Goal: Transaction & Acquisition: Download file/media

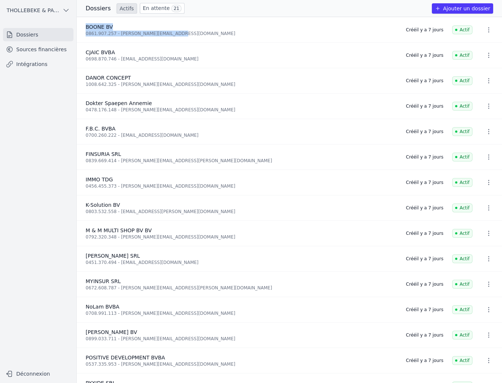
drag, startPoint x: 86, startPoint y: 26, endPoint x: 172, endPoint y: 32, distance: 86.6
click at [172, 32] on div "[PERSON_NAME] BV 0861.907.257 - [PERSON_NAME][EMAIL_ADDRESS][DOMAIN_NAME]" at bounding box center [241, 29] width 311 height 13
click at [181, 31] on div "0861.907.257 - [PERSON_NAME][EMAIL_ADDRESS][DOMAIN_NAME]" at bounding box center [241, 34] width 311 height 6
click at [158, 7] on link "En attente 21" at bounding box center [162, 8] width 45 height 11
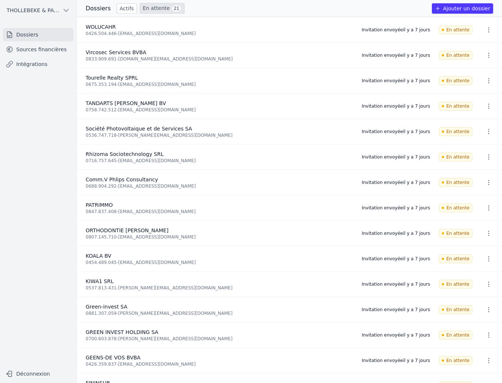
click at [485, 29] on icon "button" at bounding box center [488, 29] width 7 height 7
click at [480, 61] on button "Supprimer" at bounding box center [475, 61] width 46 height 15
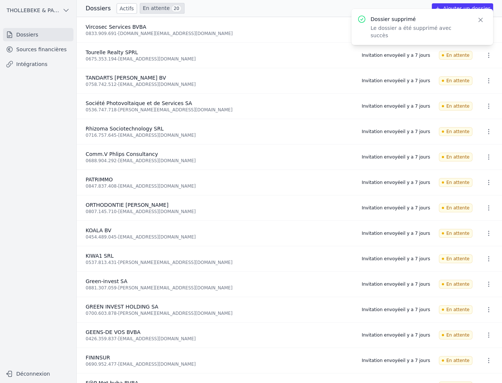
click at [280, 10] on div "Dossiers Actifs En attente 20 Ajouter un dossier" at bounding box center [289, 8] width 425 height 11
click at [474, 19] on button "Close" at bounding box center [480, 20] width 13 height 10
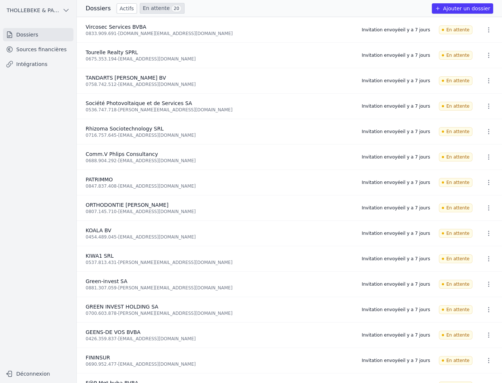
click at [488, 105] on icon "button" at bounding box center [488, 106] width 7 height 7
click at [477, 122] on button "Ré-inviter" at bounding box center [475, 122] width 46 height 15
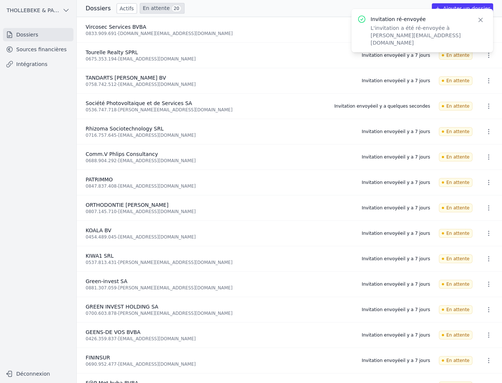
click at [488, 209] on icon "button" at bounding box center [488, 207] width 1 height 5
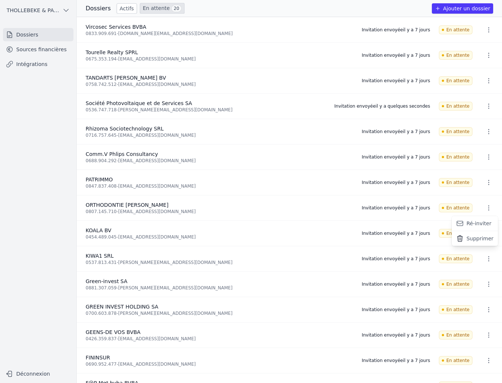
click at [469, 222] on button "Ré-inviter" at bounding box center [475, 223] width 46 height 15
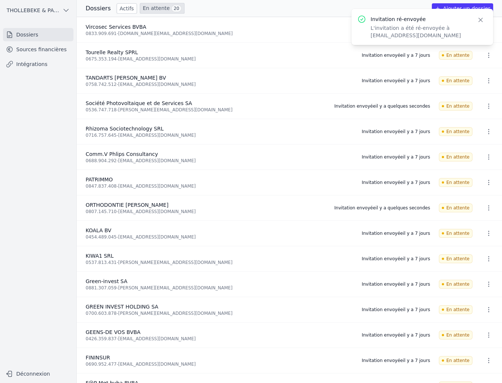
click at [485, 255] on icon "button" at bounding box center [488, 258] width 7 height 7
click at [477, 274] on button "Ré-inviter" at bounding box center [475, 274] width 46 height 15
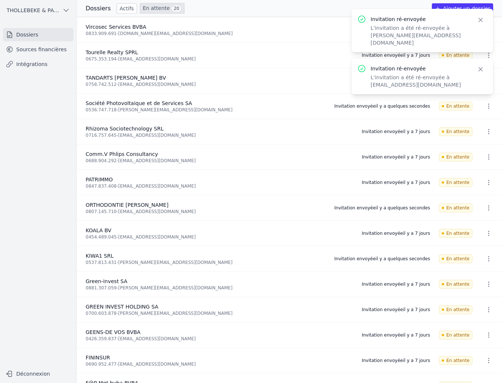
click at [485, 284] on icon "button" at bounding box center [488, 284] width 7 height 7
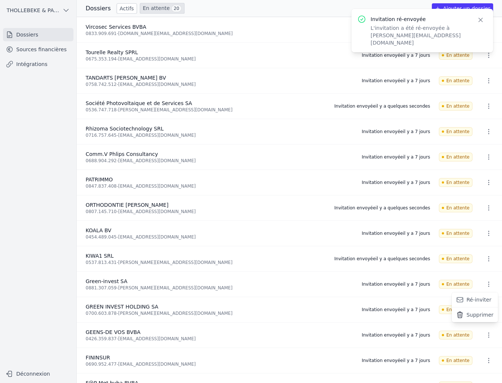
click at [481, 300] on button "Ré-inviter" at bounding box center [475, 300] width 46 height 15
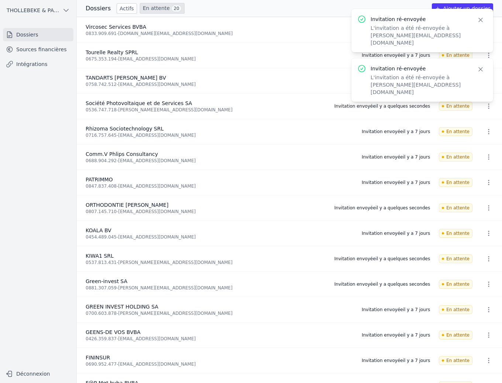
click at [487, 309] on icon "button" at bounding box center [488, 309] width 7 height 7
click at [474, 325] on button "Ré-inviter" at bounding box center [475, 325] width 46 height 15
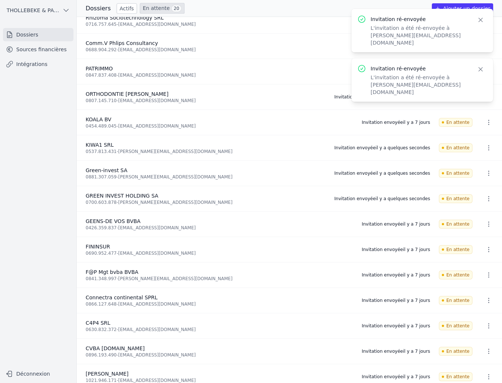
scroll to position [144, 0]
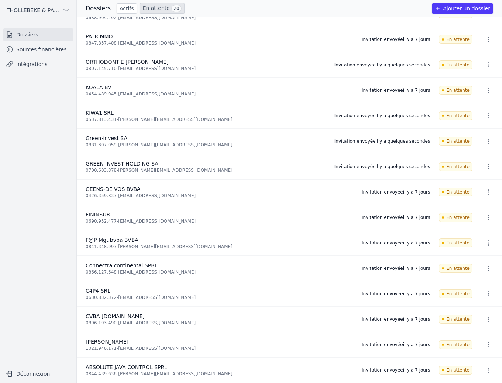
click at [121, 9] on link "Actifs" at bounding box center [127, 8] width 20 height 10
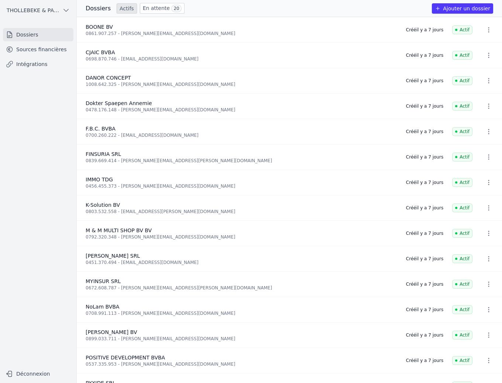
click at [38, 50] on link "Sources financières" at bounding box center [38, 49] width 70 height 13
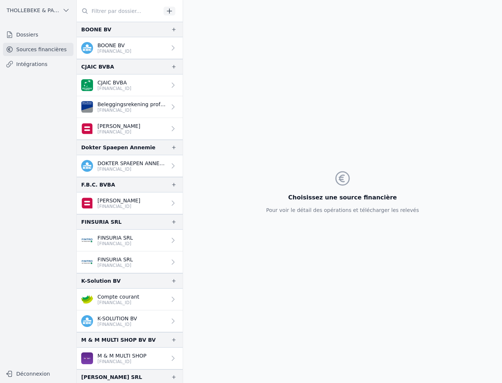
click at [124, 129] on p "[FINANCIAL_ID]" at bounding box center [118, 132] width 43 height 6
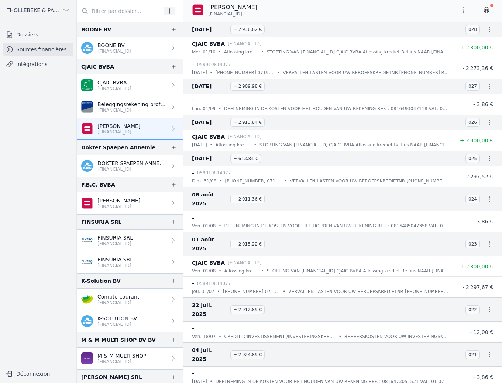
click at [107, 87] on p "[FINANCIAL_ID]" at bounding box center [114, 89] width 34 height 6
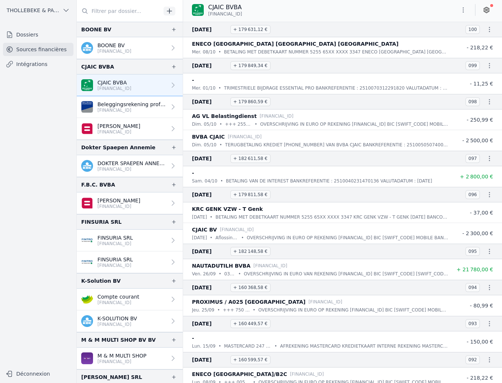
click at [119, 129] on p "[FINANCIAL_ID]" at bounding box center [118, 132] width 43 height 6
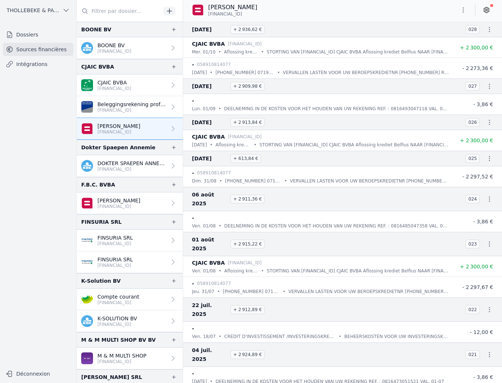
drag, startPoint x: 210, startPoint y: 7, endPoint x: 255, endPoint y: 14, distance: 46.0
click at [255, 14] on div "[PERSON_NAME] [FINANCIAL_ID]" at bounding box center [227, 10] width 71 height 14
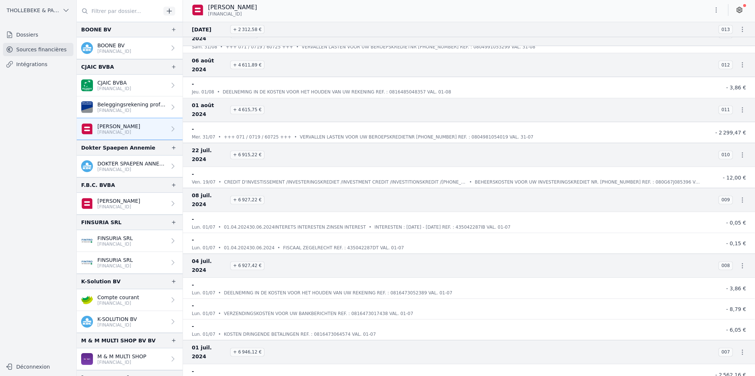
click at [86, 104] on img at bounding box center [87, 107] width 12 height 12
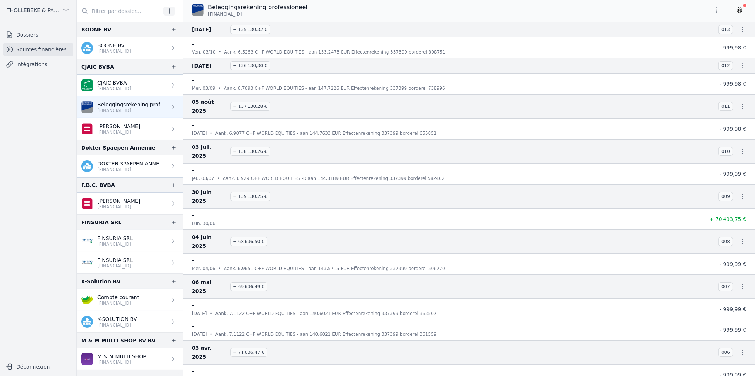
click at [263, 17] on p "[FINANCIAL_ID]" at bounding box center [258, 14] width 100 height 6
click at [199, 10] on img at bounding box center [198, 10] width 12 height 12
click at [115, 90] on p "[FINANCIAL_ID]" at bounding box center [114, 89] width 34 height 6
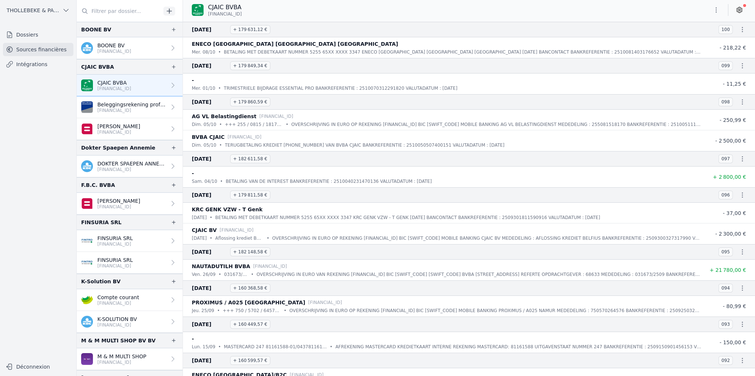
drag, startPoint x: 111, startPoint y: 110, endPoint x: 100, endPoint y: 110, distance: 10.3
click at [111, 110] on p "[FINANCIAL_ID]" at bounding box center [131, 110] width 69 height 6
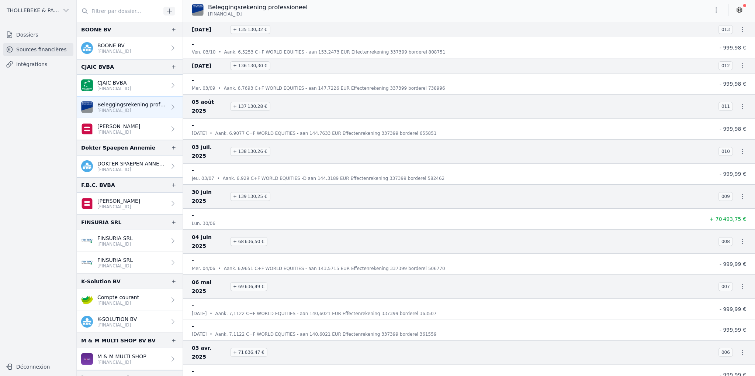
click at [117, 80] on p "CJAIC BVBA" at bounding box center [114, 82] width 34 height 7
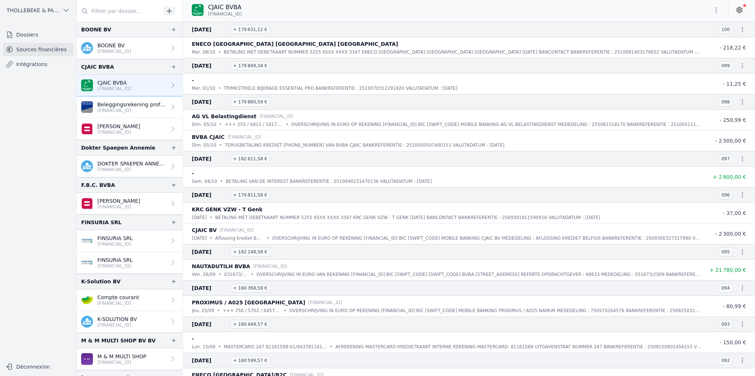
click at [501, 8] on icon "button" at bounding box center [716, 9] width 7 height 7
click at [501, 37] on button "Exporter" at bounding box center [698, 39] width 53 height 14
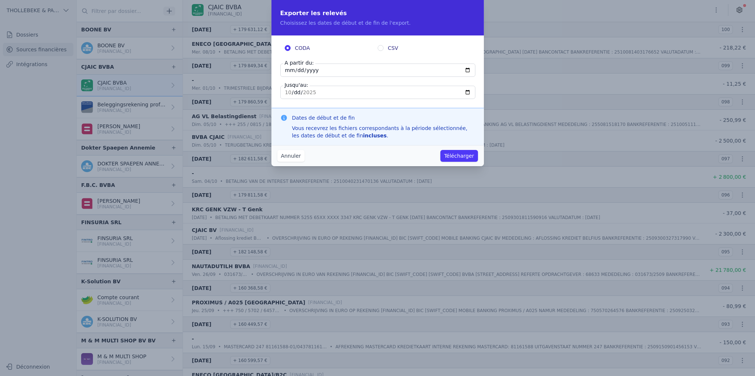
click at [286, 70] on input "[DATE]" at bounding box center [377, 69] width 195 height 13
type input "[DATE]"
click at [288, 94] on input "[DATE]" at bounding box center [377, 92] width 195 height 13
type input "[DATE]"
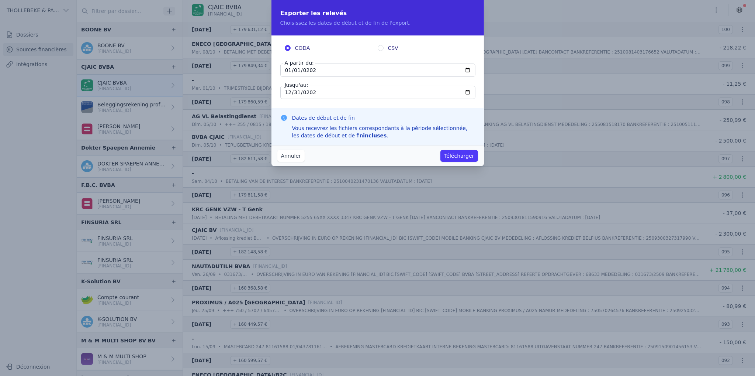
click at [459, 156] on button "Télécharger" at bounding box center [458, 156] width 37 height 12
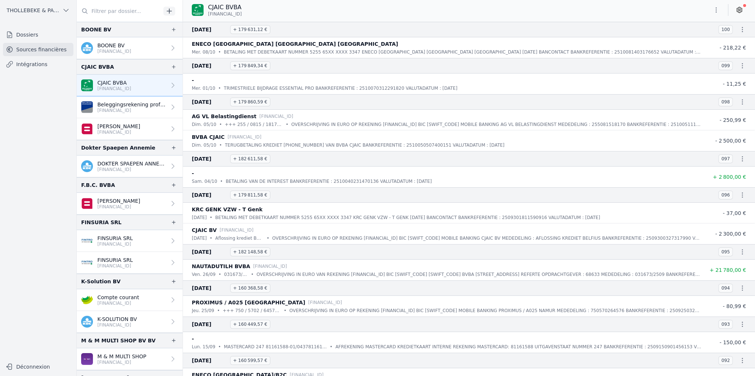
click at [134, 102] on p "Beleggingsrekening professioneel" at bounding box center [131, 104] width 69 height 7
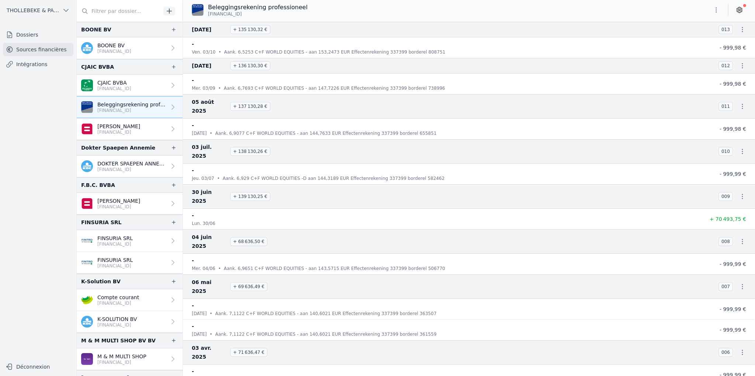
click at [501, 9] on icon "button" at bounding box center [716, 9] width 7 height 7
click at [501, 42] on button "Exporter" at bounding box center [698, 39] width 53 height 14
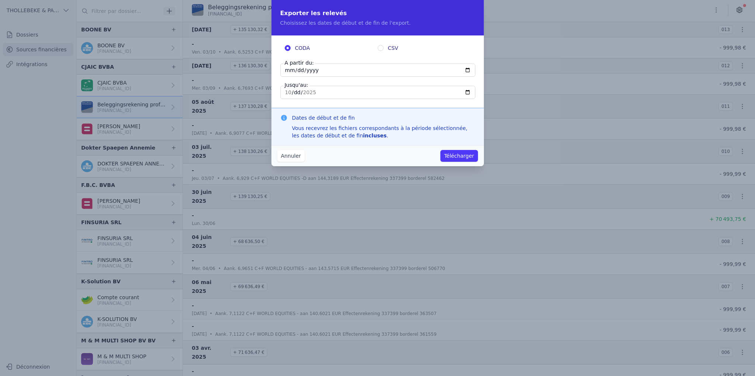
click at [286, 68] on input "[DATE]" at bounding box center [377, 69] width 195 height 13
type input "[DATE]"
click at [440, 150] on button "Télécharger" at bounding box center [458, 156] width 37 height 12
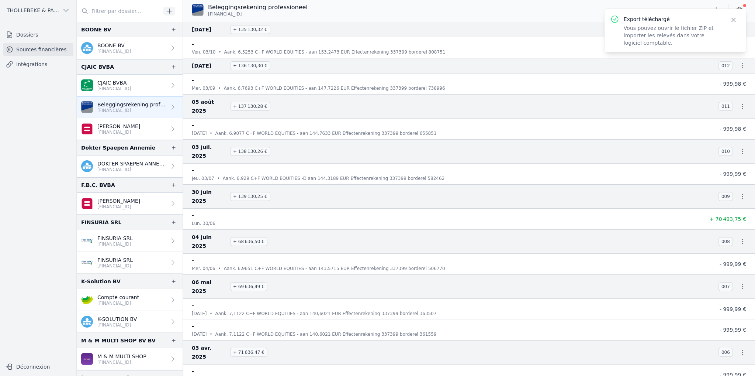
click at [501, 11] on div "Beleggingsrekening professioneel [FINANCIAL_ID]" at bounding box center [469, 10] width 572 height 14
drag, startPoint x: 736, startPoint y: 21, endPoint x: 725, endPoint y: 21, distance: 11.1
click at [501, 21] on icon "button" at bounding box center [733, 19] width 7 height 7
click at [501, 9] on icon "button" at bounding box center [716, 9] width 7 height 7
click at [501, 40] on button "Exporter" at bounding box center [698, 39] width 53 height 14
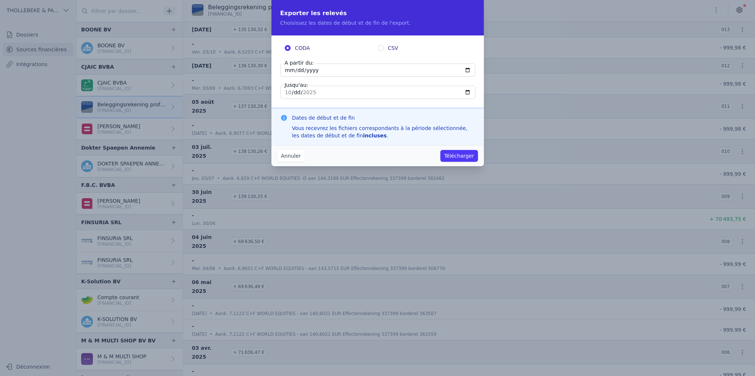
click at [337, 68] on input "[DATE]" at bounding box center [377, 69] width 195 height 13
type input "[DATE]"
click at [290, 93] on input "[DATE]" at bounding box center [377, 92] width 195 height 13
type input "[DATE]"
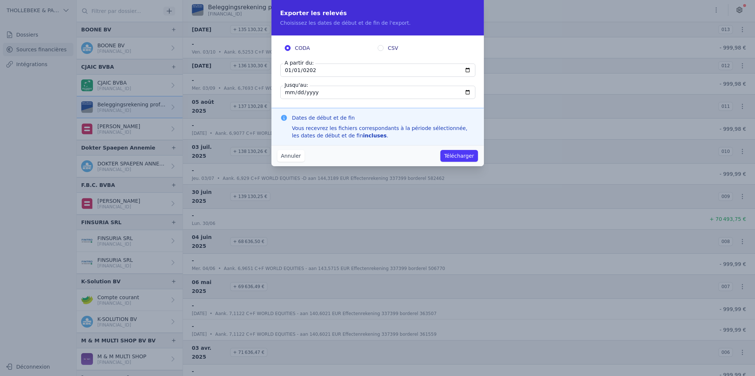
click at [295, 93] on input "[DATE]" at bounding box center [377, 92] width 195 height 13
type input "[DATE]"
click at [463, 153] on button "Télécharger" at bounding box center [458, 156] width 37 height 12
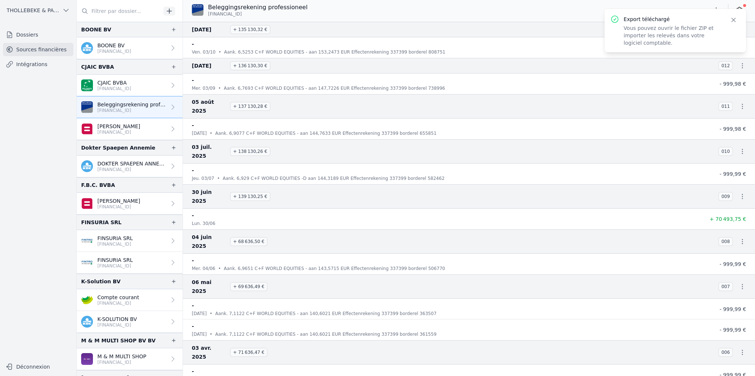
click at [115, 129] on p "[FINANCIAL_ID]" at bounding box center [118, 132] width 43 height 6
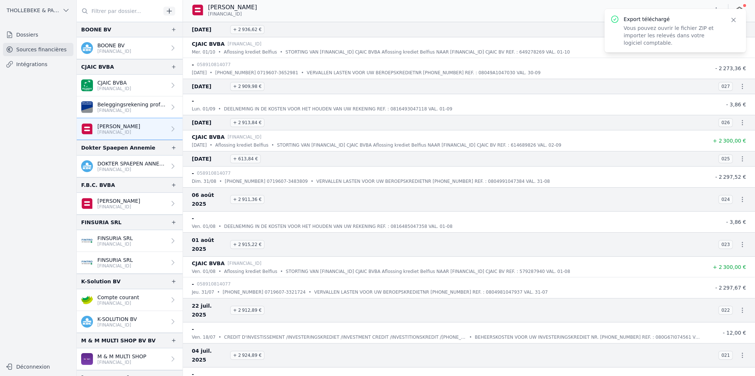
click at [501, 19] on icon "button" at bounding box center [734, 20] width 4 height 4
click at [501, 11] on icon "button" at bounding box center [716, 9] width 7 height 7
click at [501, 40] on button "Exporter" at bounding box center [698, 39] width 53 height 14
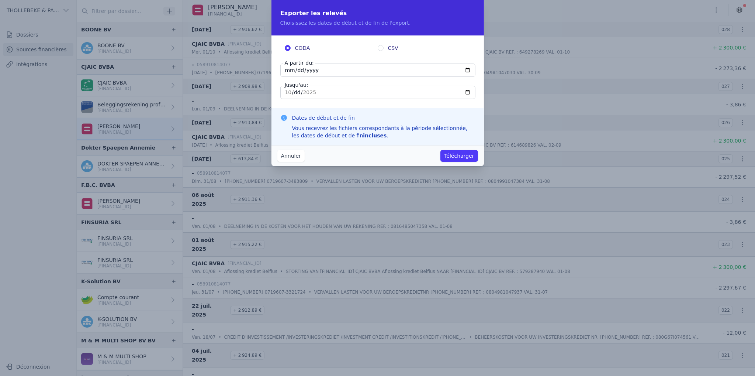
click at [285, 69] on input "[DATE]" at bounding box center [377, 69] width 195 height 13
type input "[DATE]"
click at [288, 93] on input "[DATE]" at bounding box center [377, 92] width 195 height 13
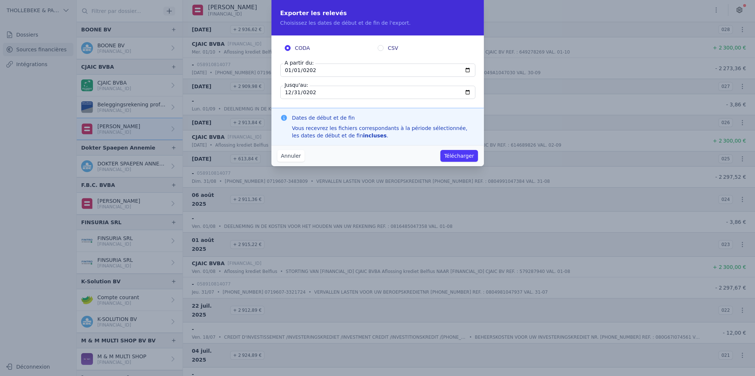
type input "[DATE]"
click at [467, 160] on button "Télécharger" at bounding box center [458, 156] width 37 height 12
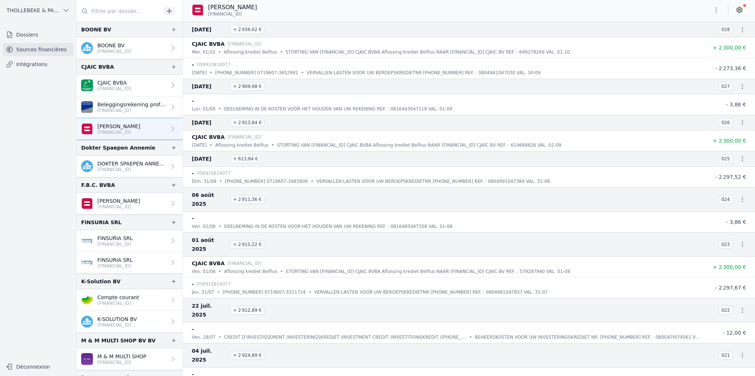
click at [128, 107] on p "[FINANCIAL_ID]" at bounding box center [131, 110] width 69 height 6
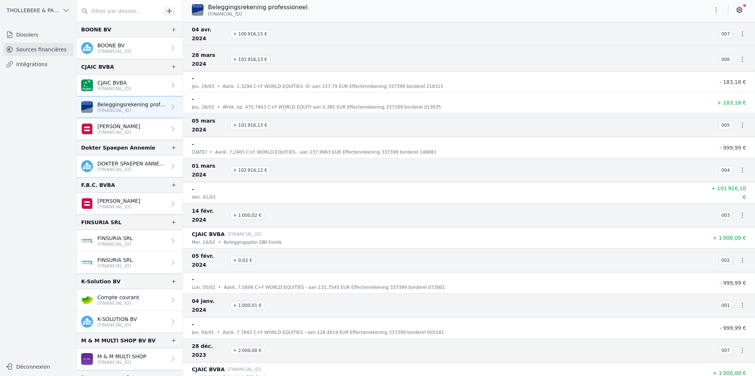
scroll to position [1215, 0]
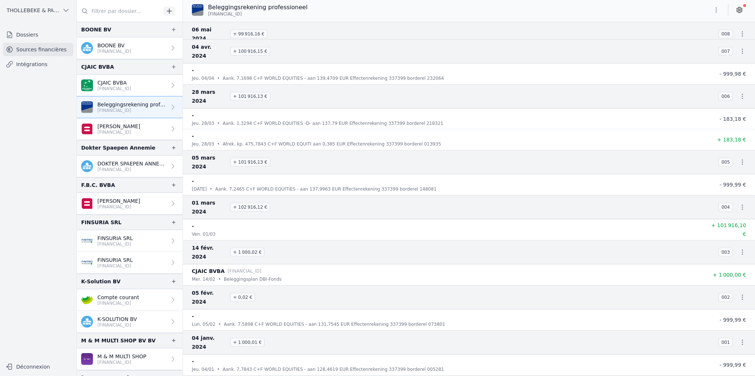
drag, startPoint x: 192, startPoint y: 147, endPoint x: 271, endPoint y: 147, distance: 78.9
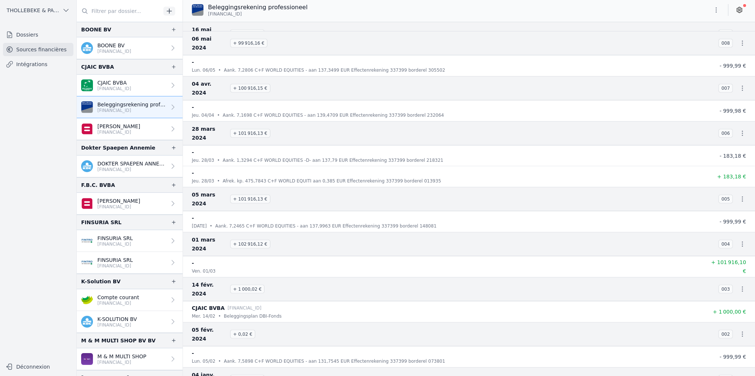
scroll to position [1141, 0]
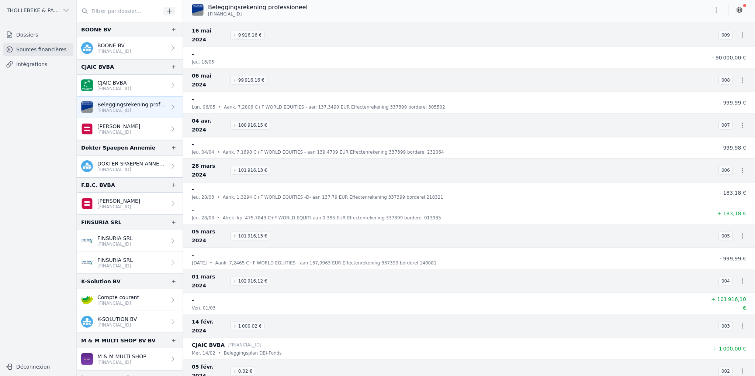
click at [196, 304] on p "ven. 01/03" at bounding box center [204, 307] width 24 height 7
drag, startPoint x: 192, startPoint y: 90, endPoint x: 217, endPoint y: 98, distance: 26.6
click at [217, 295] on div "- ven. 01/03" at bounding box center [447, 303] width 510 height 16
